Goal: Contribute content: Add original content to the website for others to see

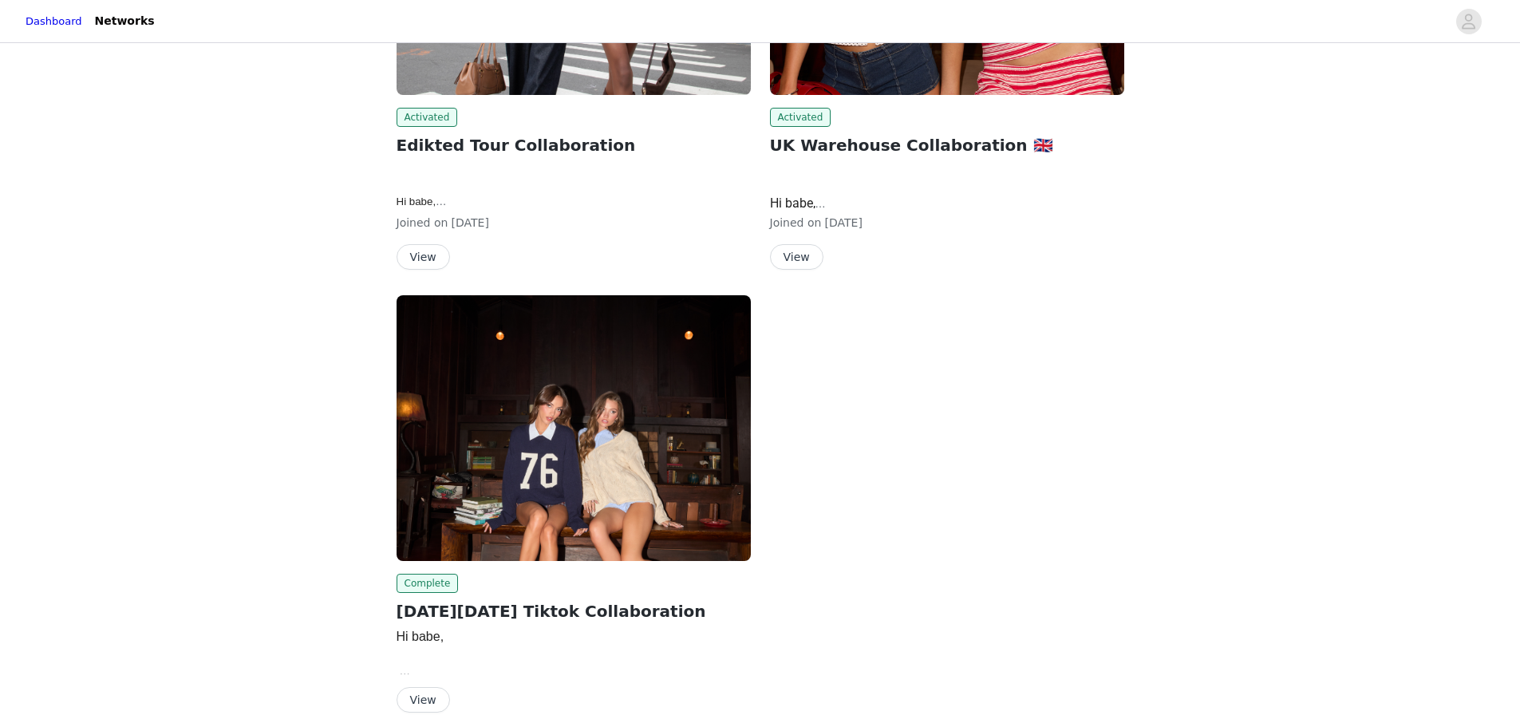
scroll to position [319, 0]
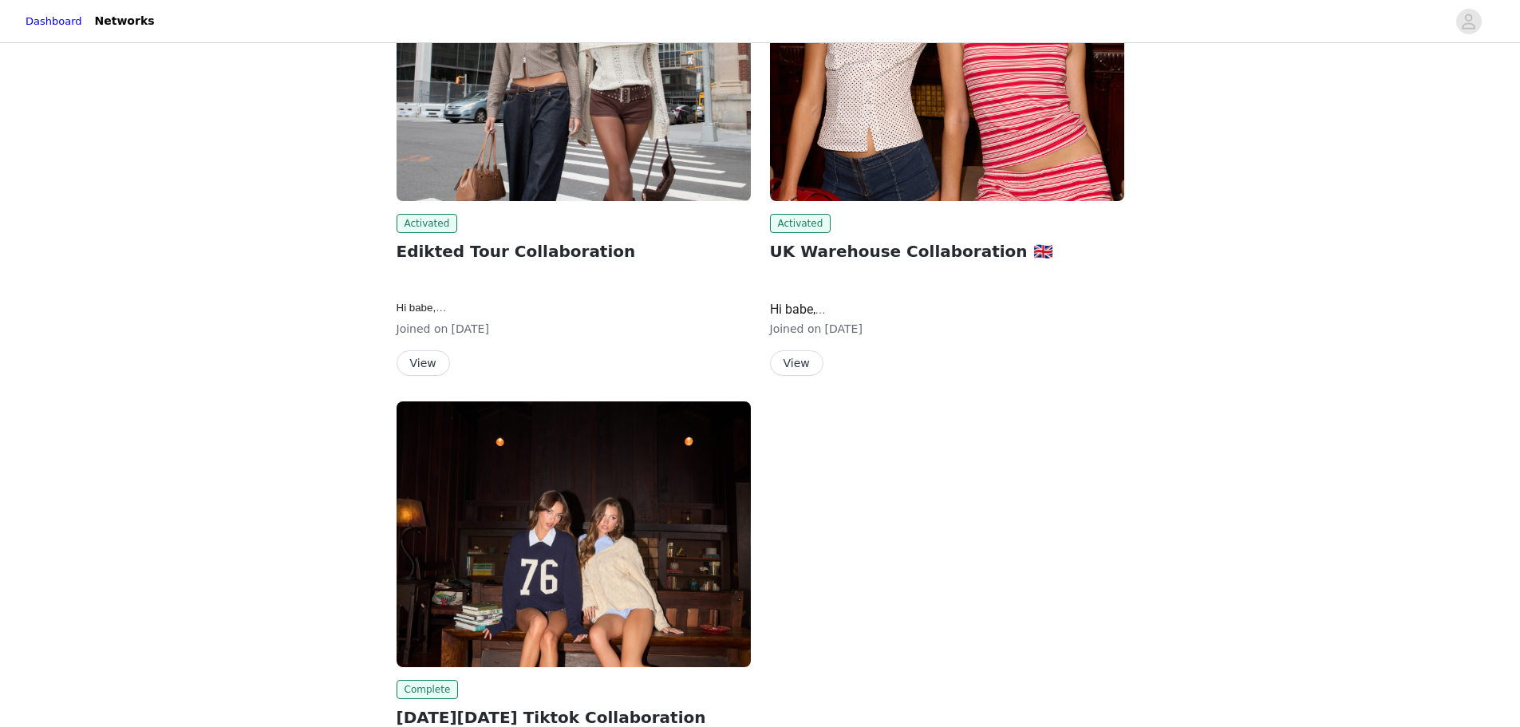
click at [810, 357] on button "View" at bounding box center [796, 363] width 53 height 26
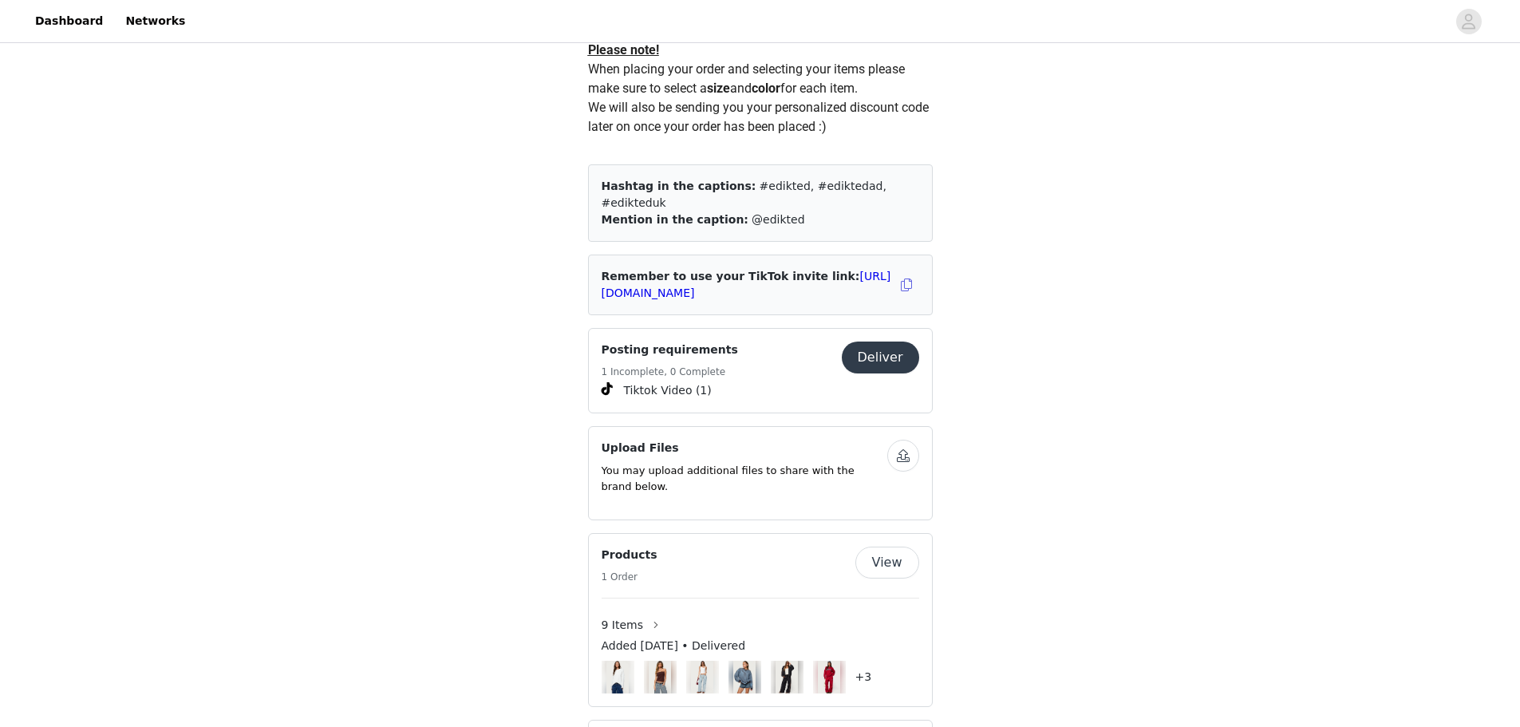
scroll to position [957, 0]
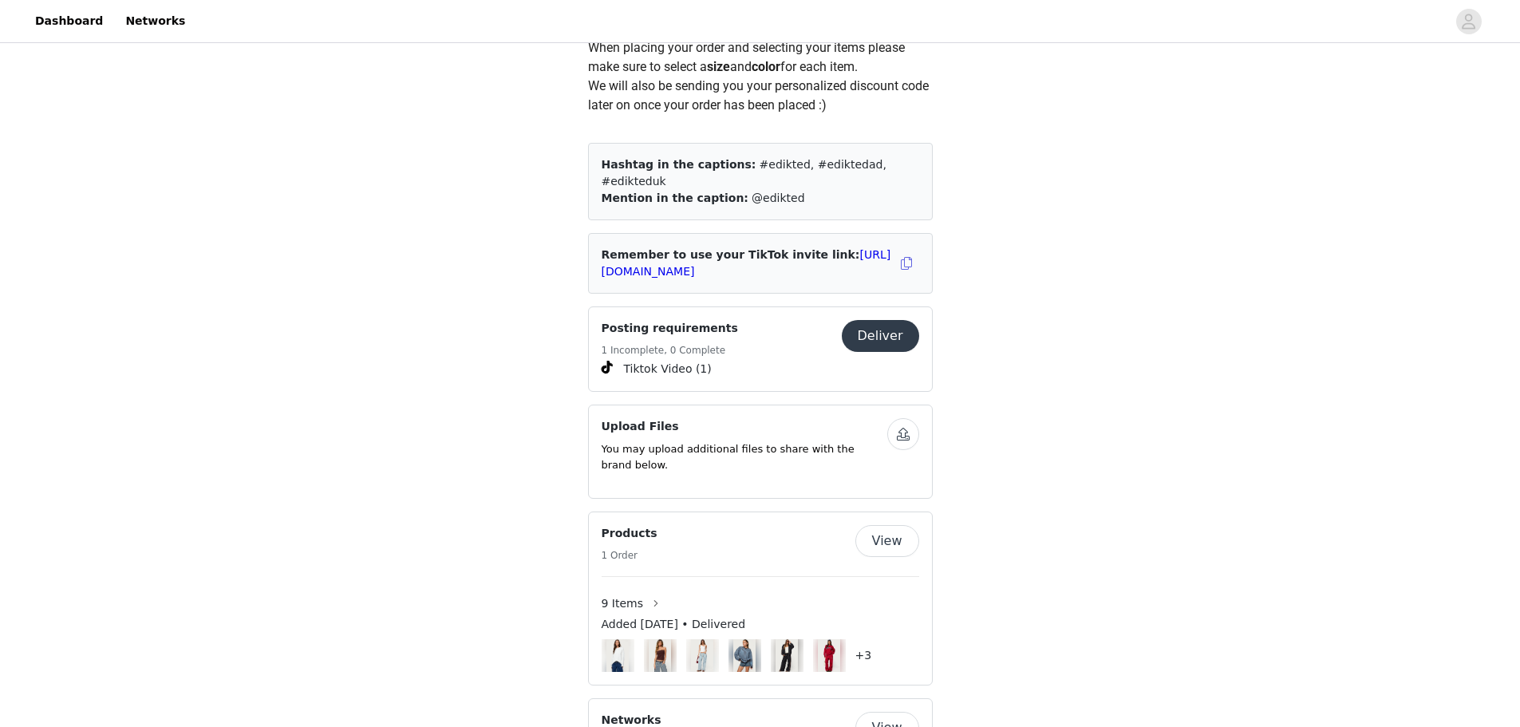
click at [881, 325] on button "Deliver" at bounding box center [880, 336] width 77 height 32
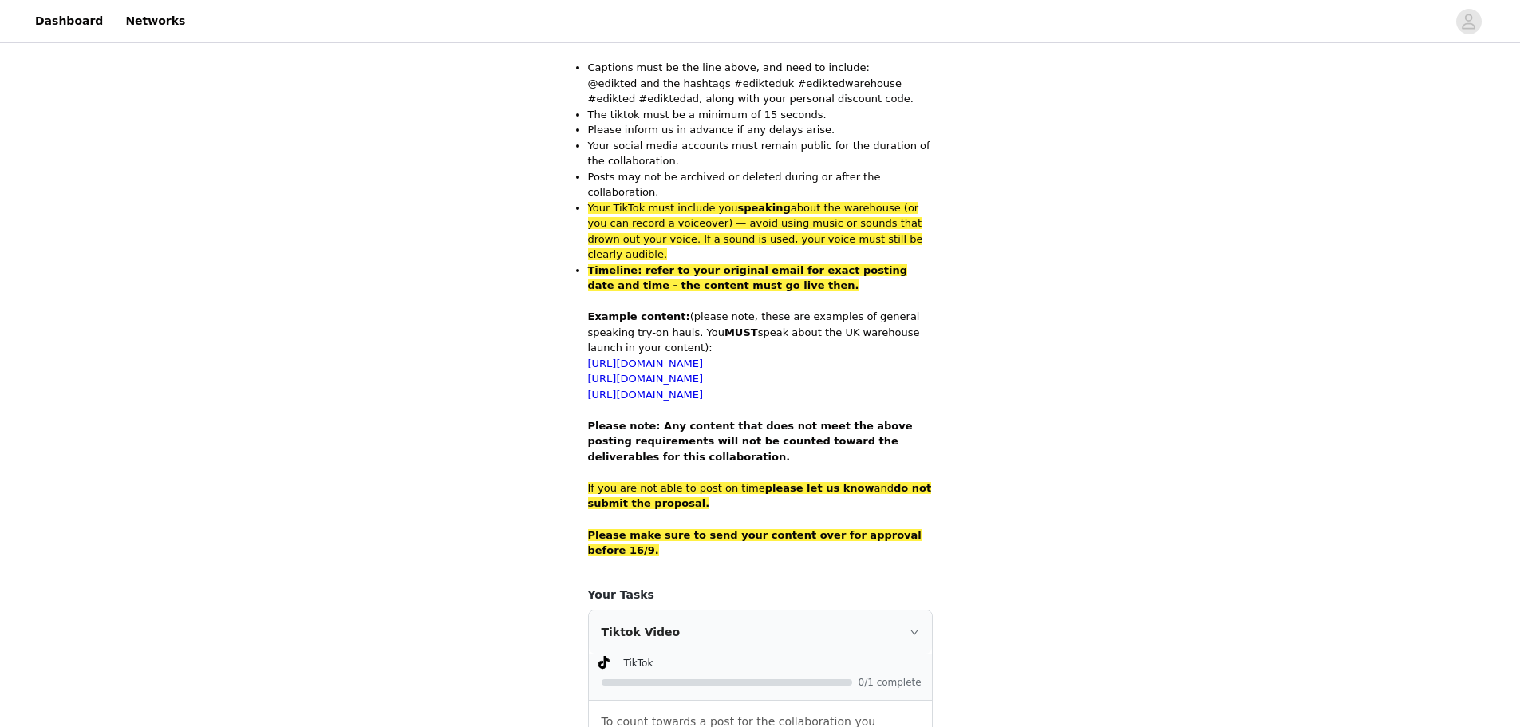
scroll to position [899, 0]
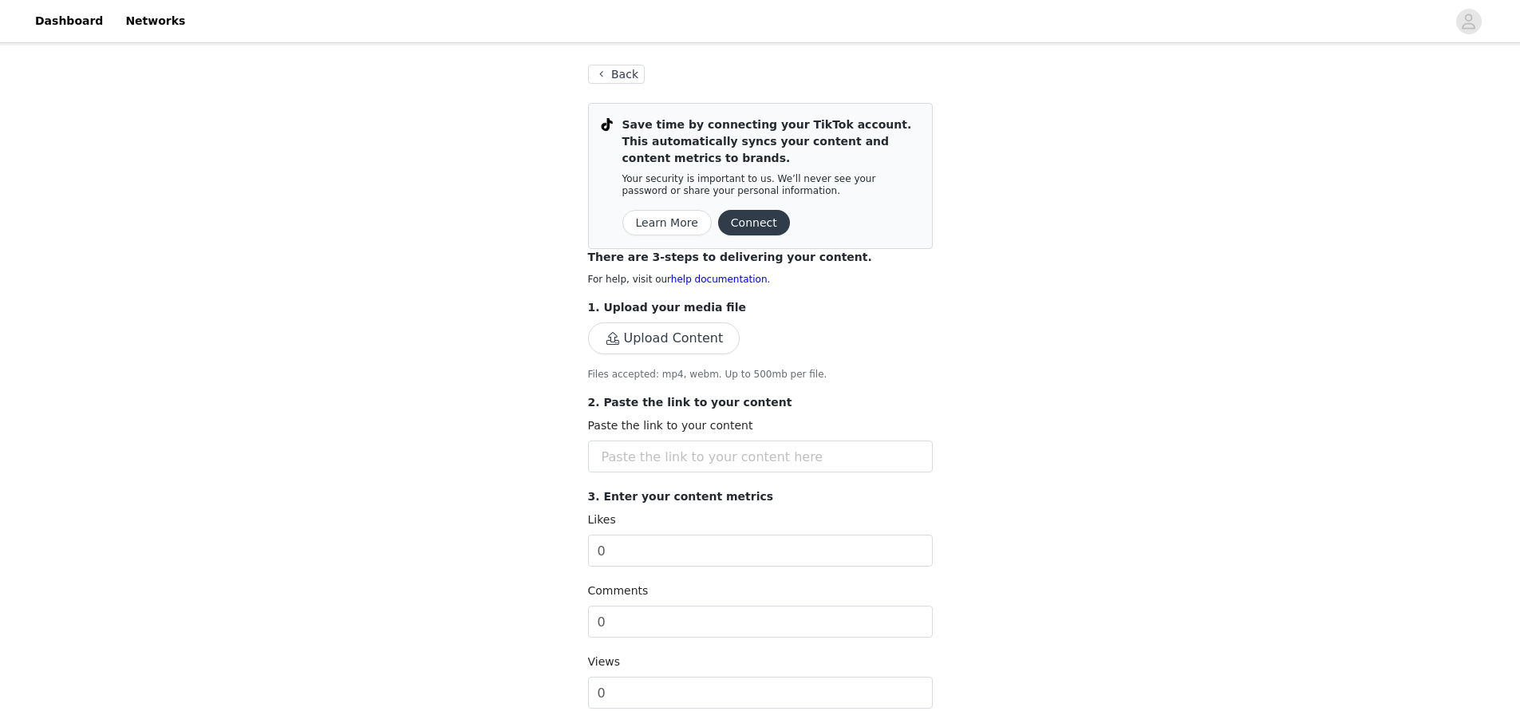
scroll to position [106, 0]
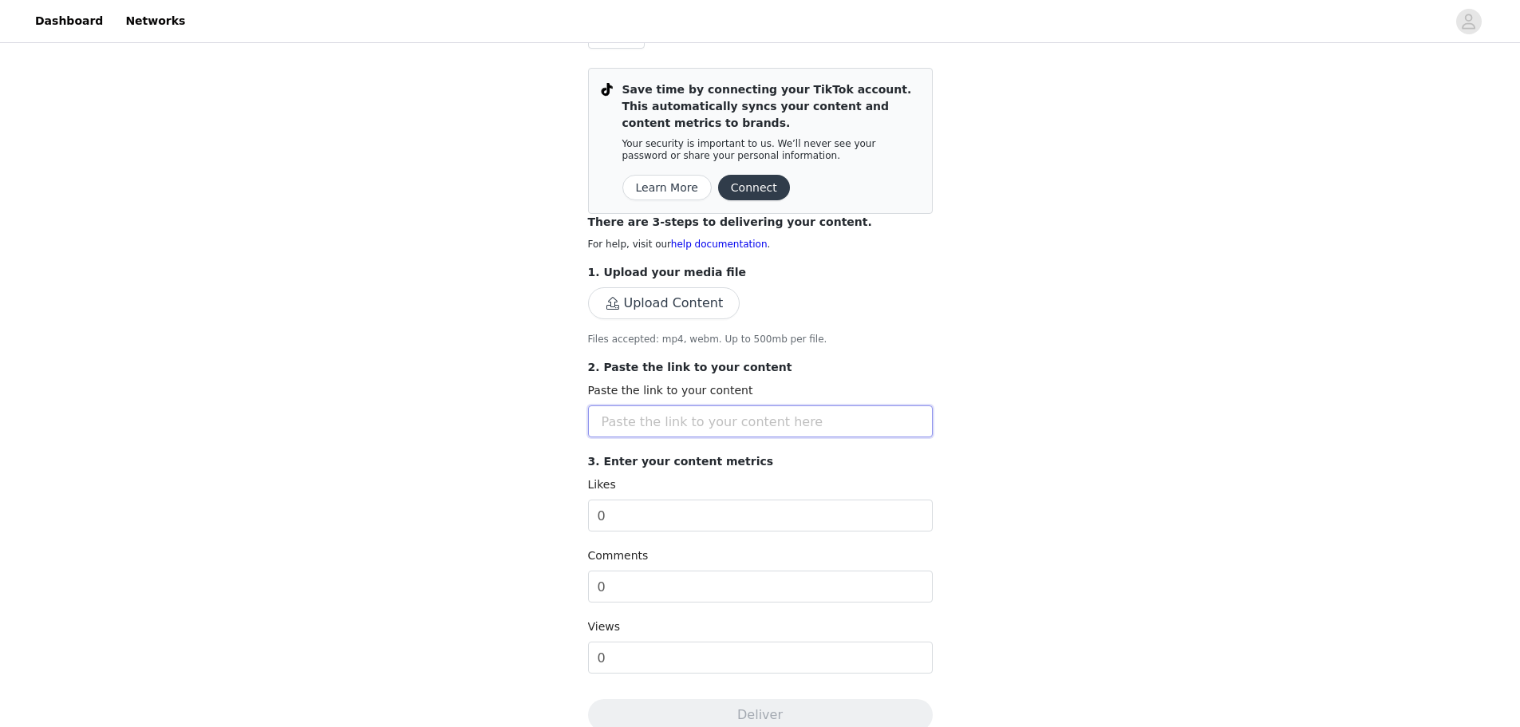
click at [743, 416] on input "text" at bounding box center [760, 421] width 345 height 32
paste input "[URL][DOMAIN_NAME]"
type input "[URL][DOMAIN_NAME]"
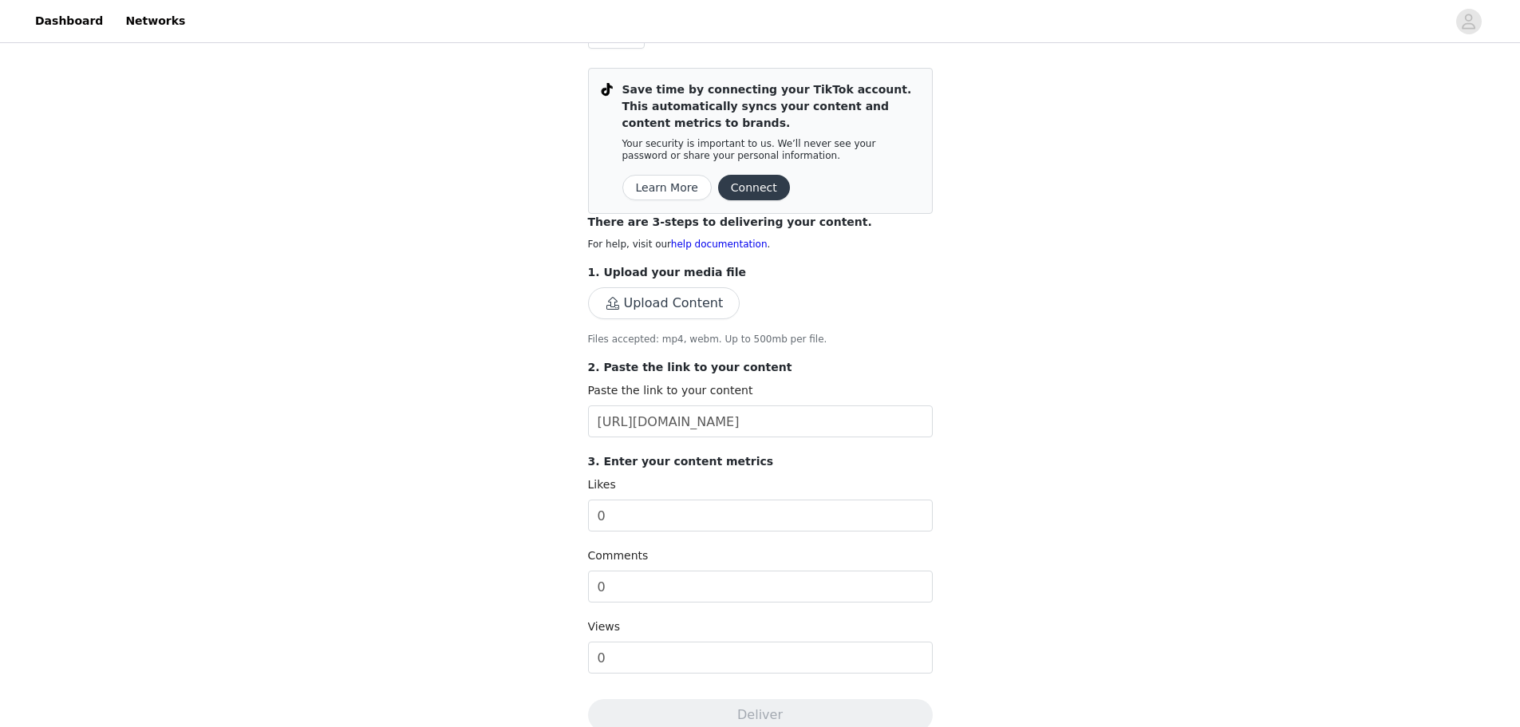
click at [699, 317] on button "Upload Content" at bounding box center [664, 303] width 152 height 32
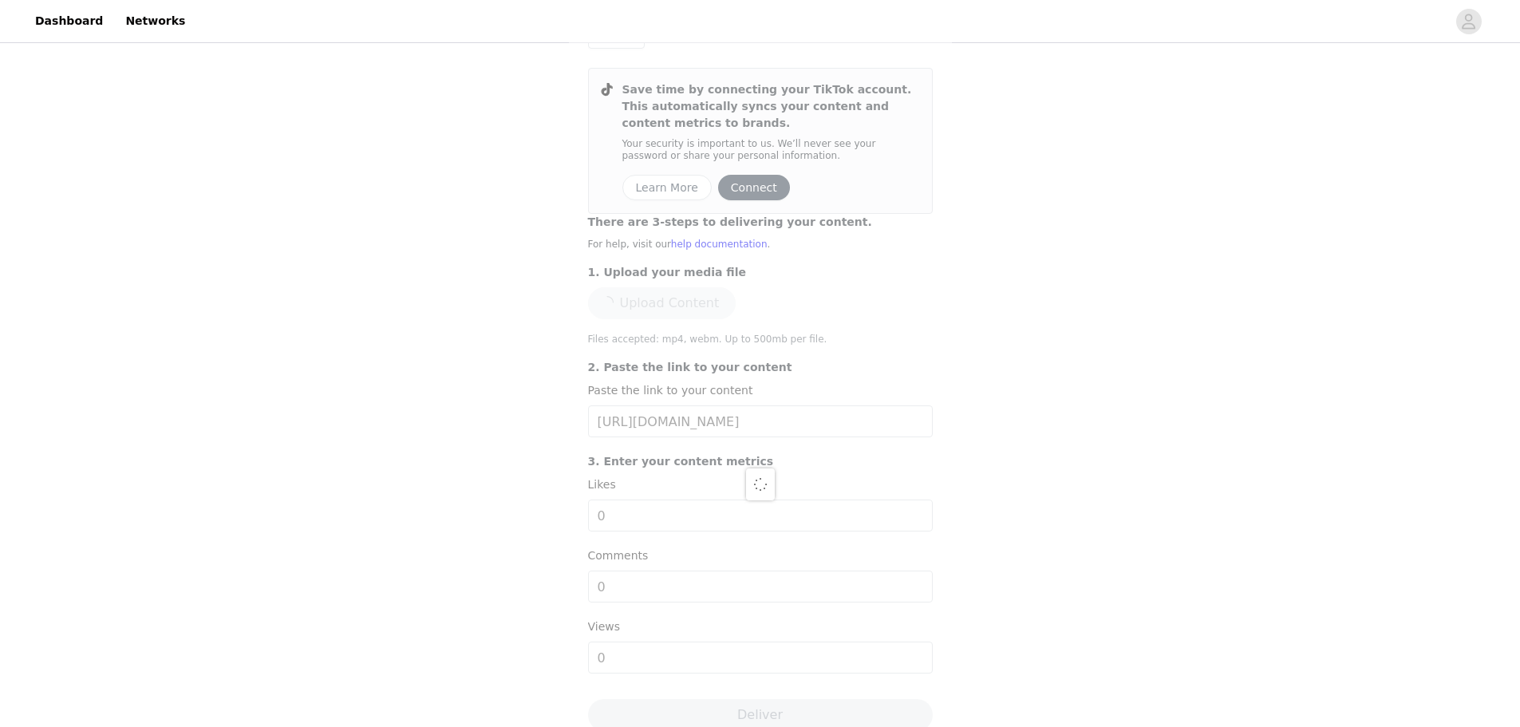
click at [817, 325] on div at bounding box center [760, 483] width 383 height 947
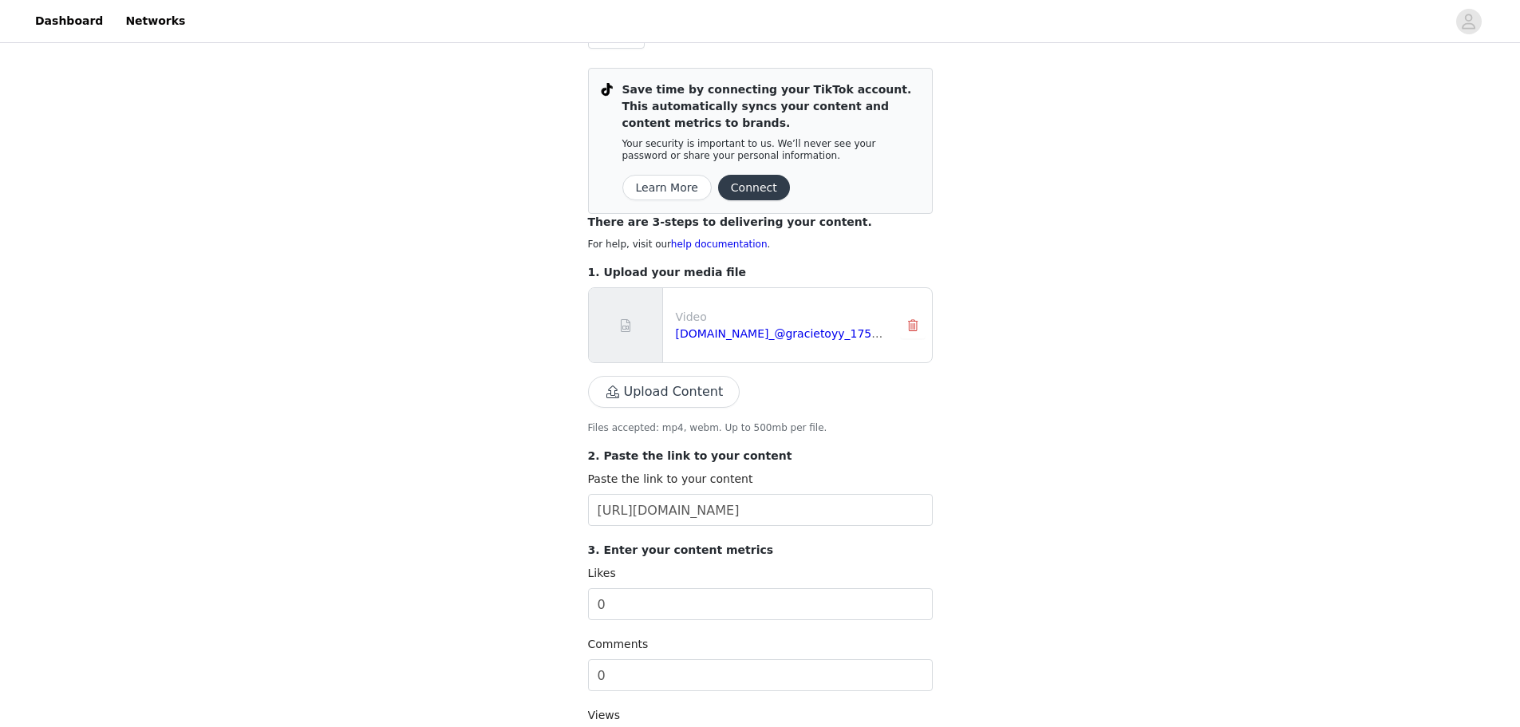
click at [917, 327] on button "button" at bounding box center [913, 326] width 26 height 26
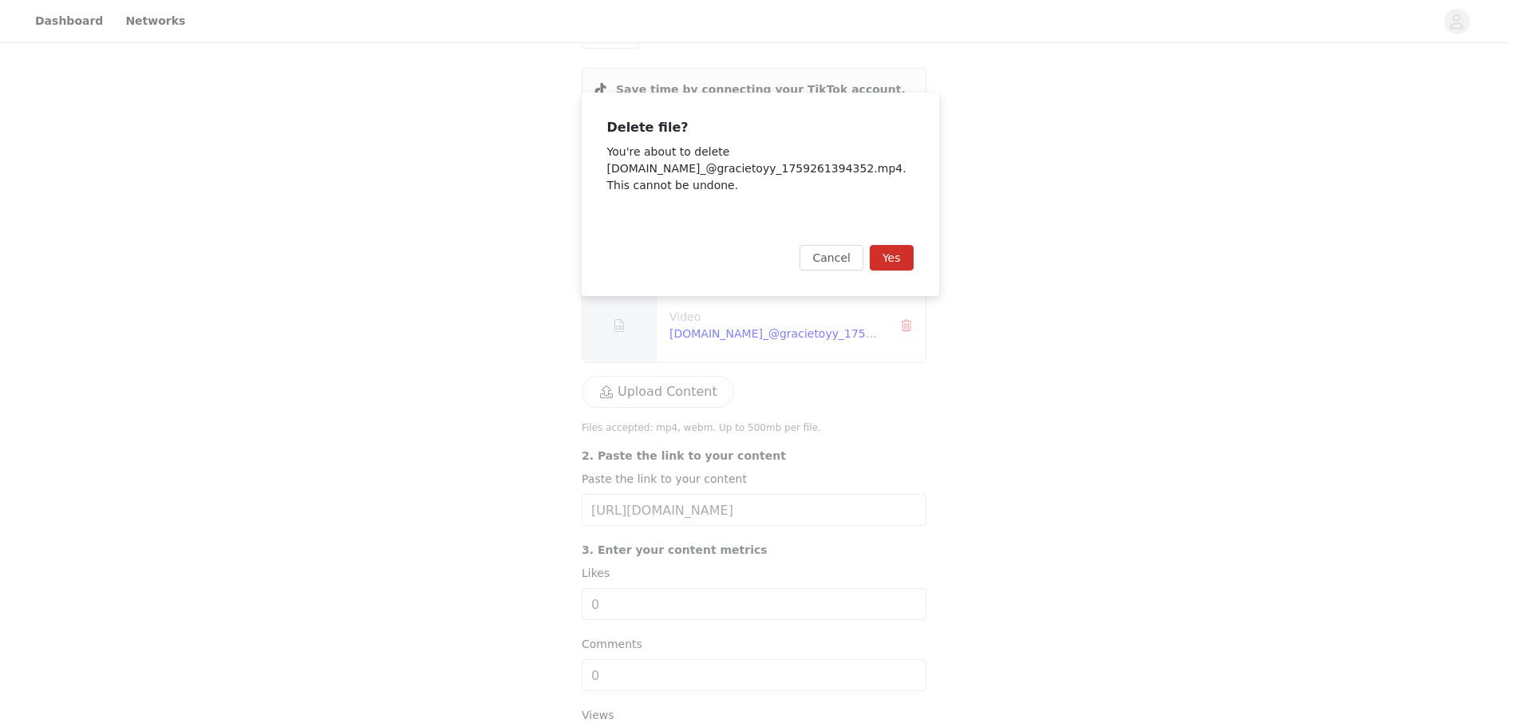
click at [901, 249] on button "Yes" at bounding box center [891, 258] width 44 height 26
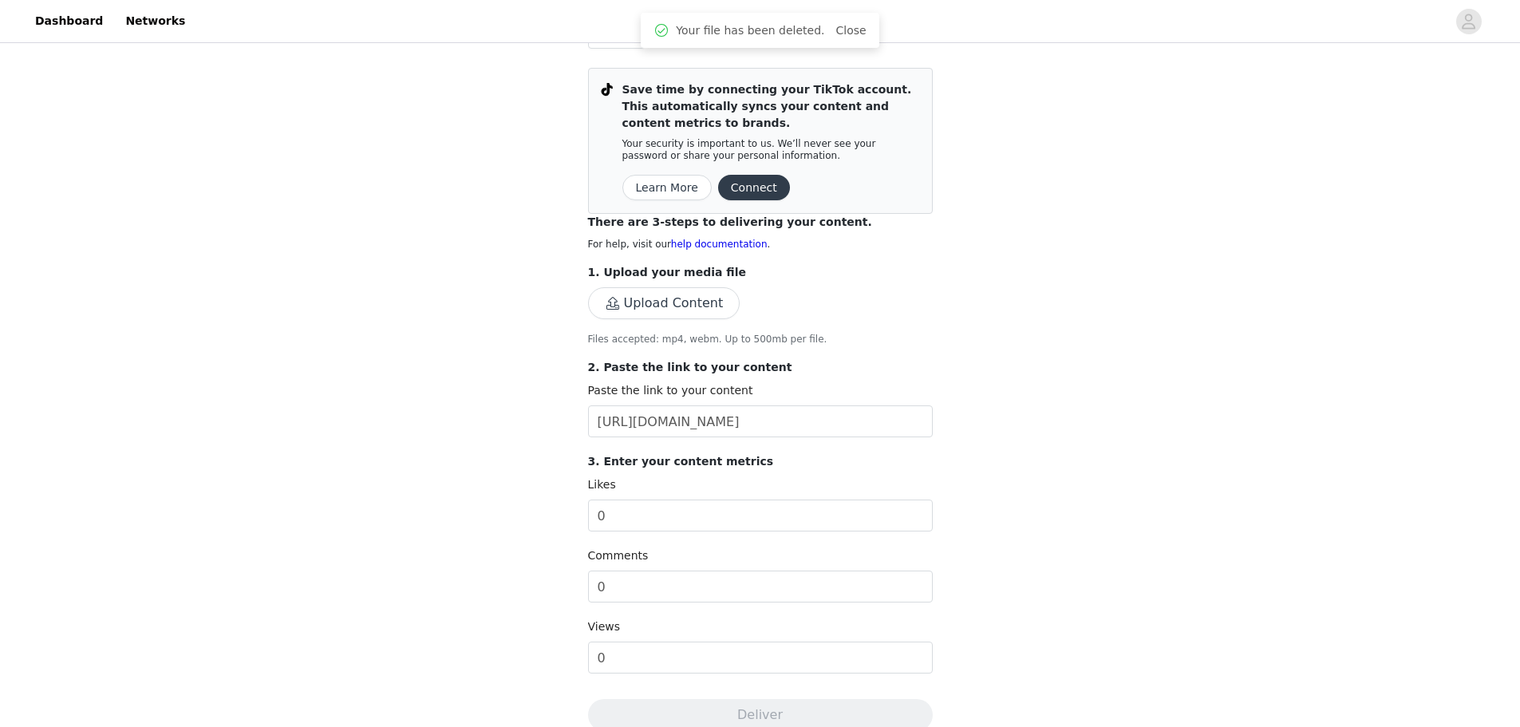
click at [684, 301] on button "Upload Content" at bounding box center [664, 303] width 152 height 32
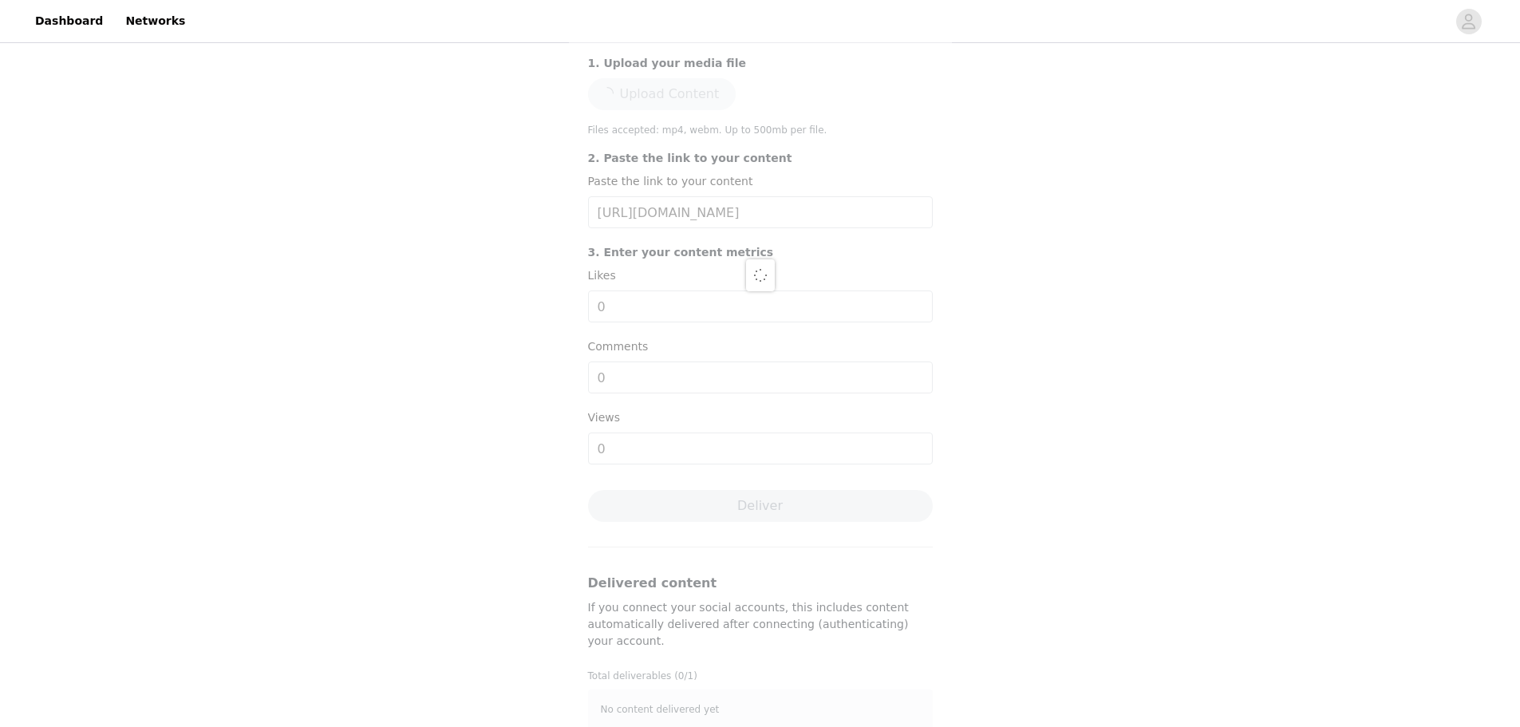
scroll to position [337, 0]
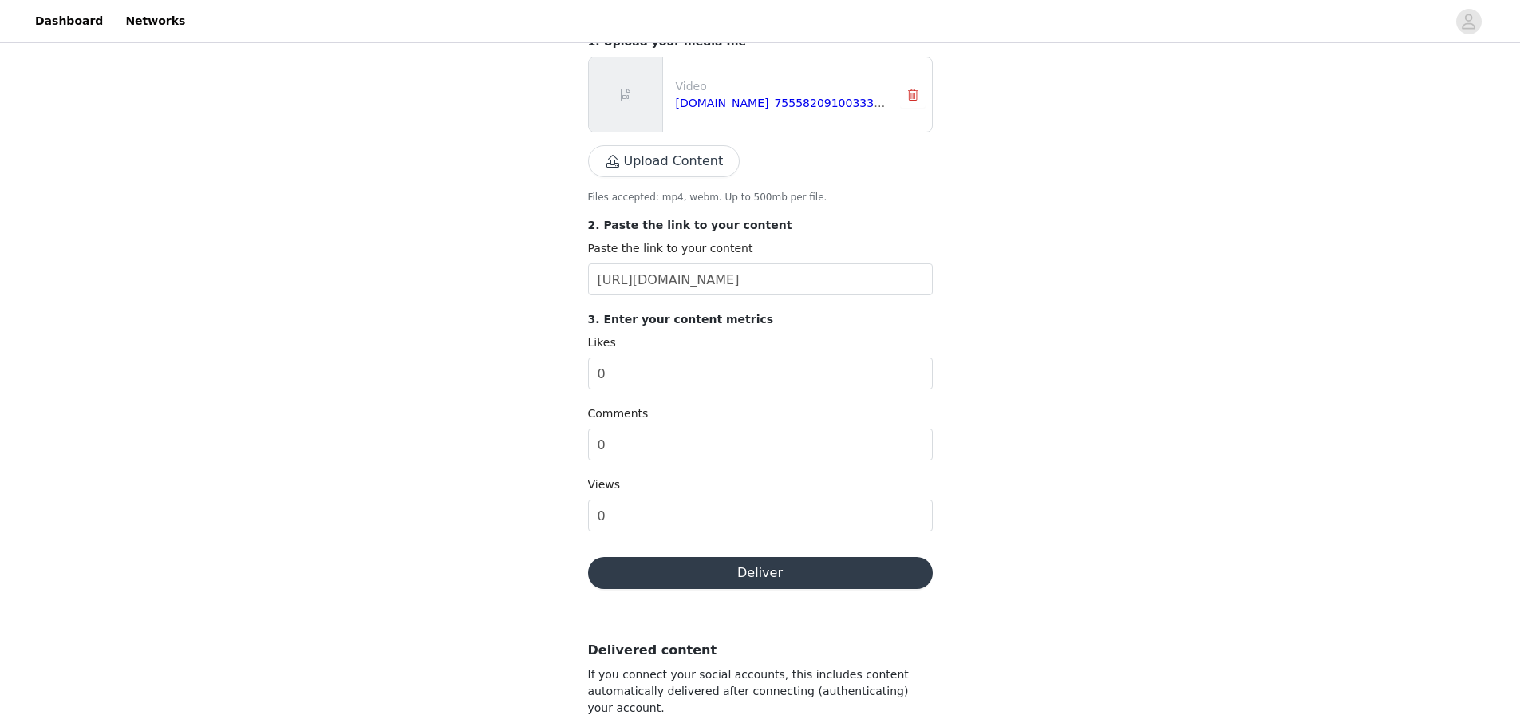
click at [795, 575] on button "Deliver" at bounding box center [760, 573] width 345 height 32
